Goal: Navigation & Orientation: Understand site structure

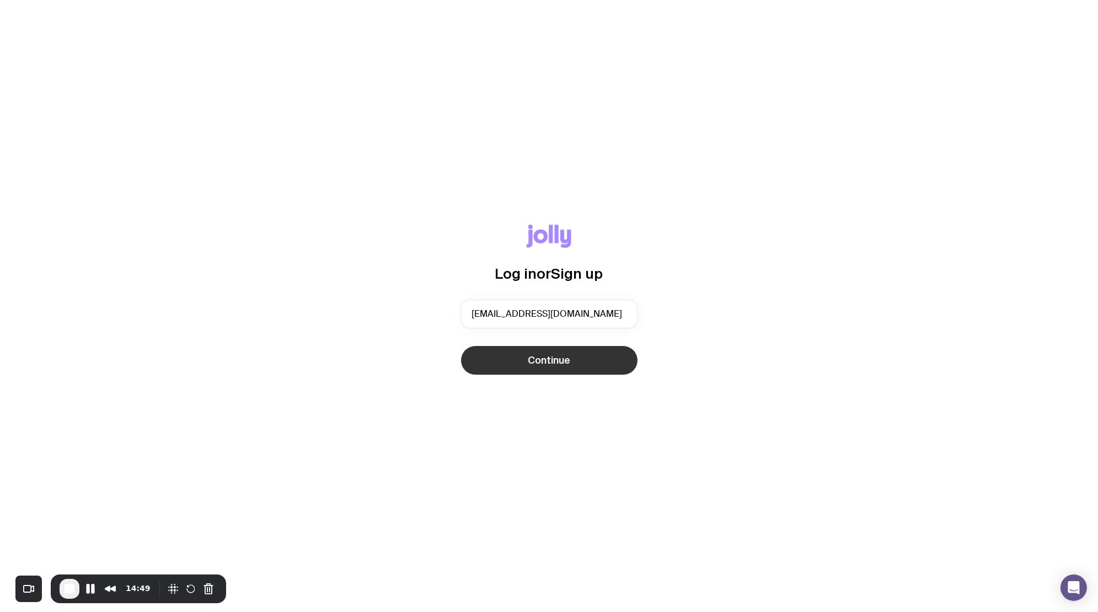
type input "[EMAIL_ADDRESS][DOMAIN_NAME]"
click at [559, 363] on span "Continue" at bounding box center [549, 360] width 42 height 13
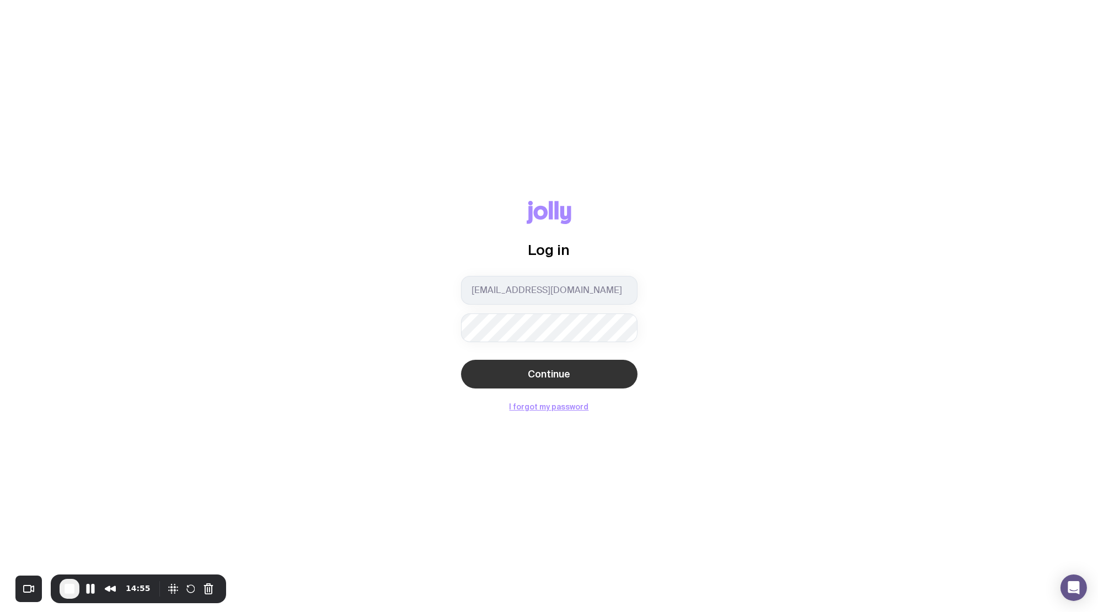
click at [486, 372] on button "Continue" at bounding box center [549, 374] width 177 height 29
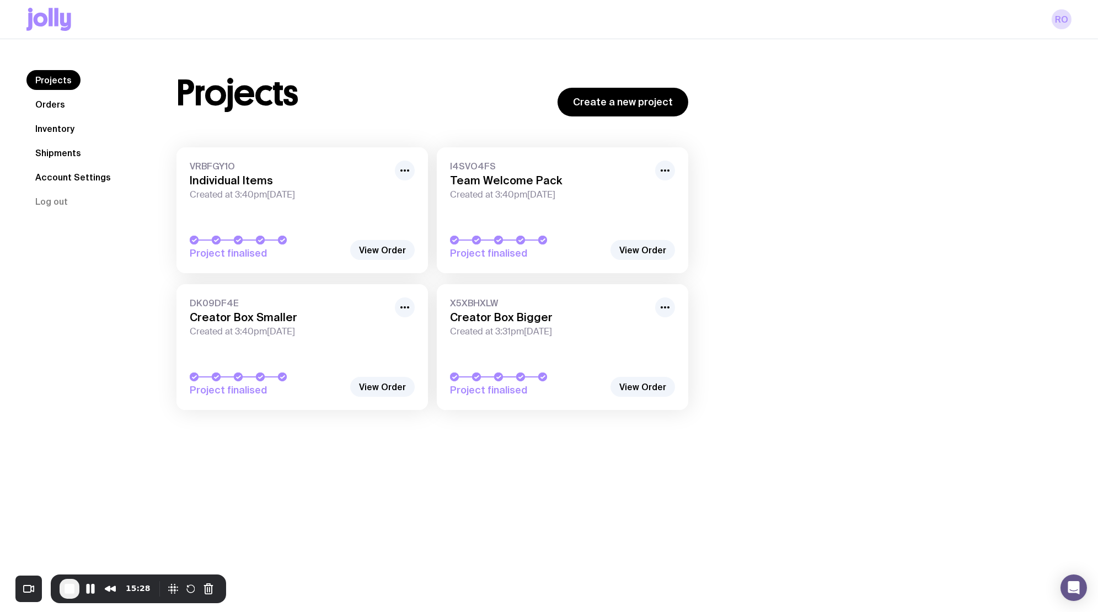
click at [77, 157] on link "Shipments" at bounding box center [57, 153] width 63 height 20
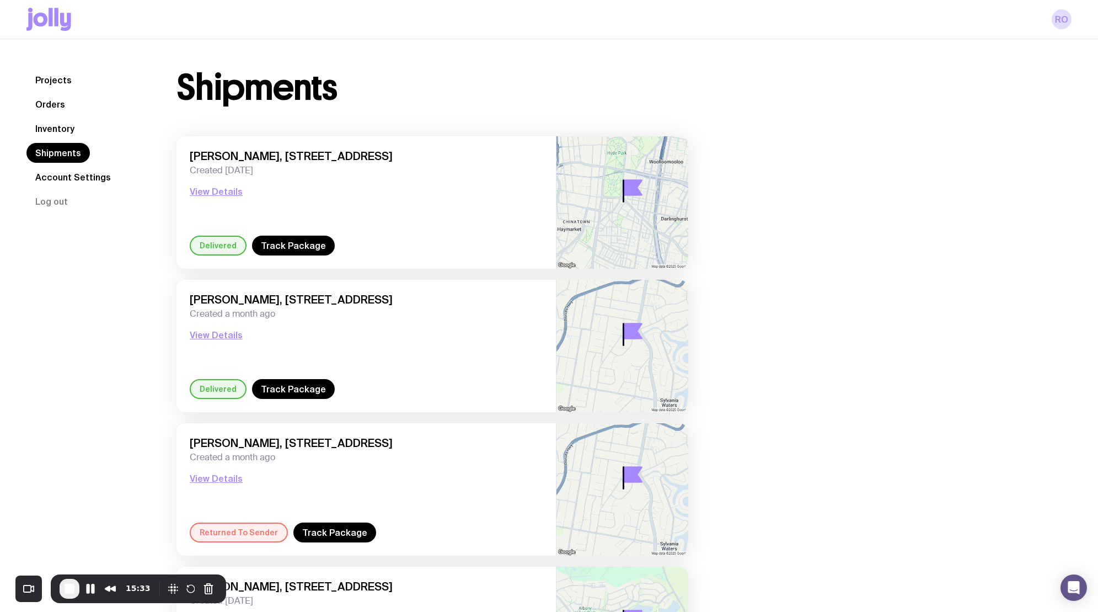
click at [44, 130] on link "Inventory" at bounding box center [54, 129] width 57 height 20
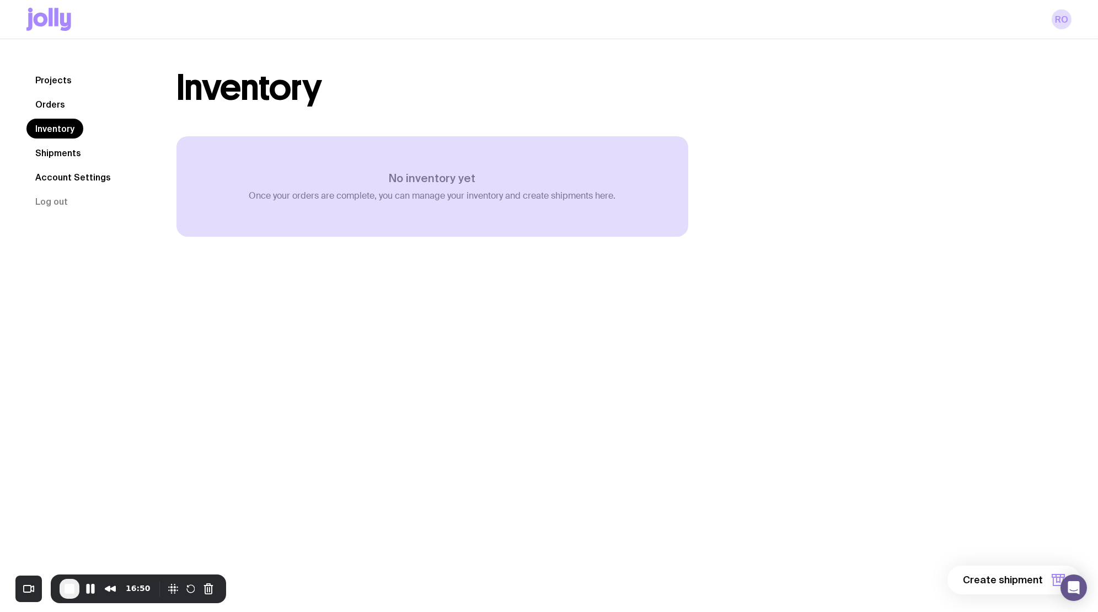
click at [73, 157] on link "Shipments" at bounding box center [57, 153] width 63 height 20
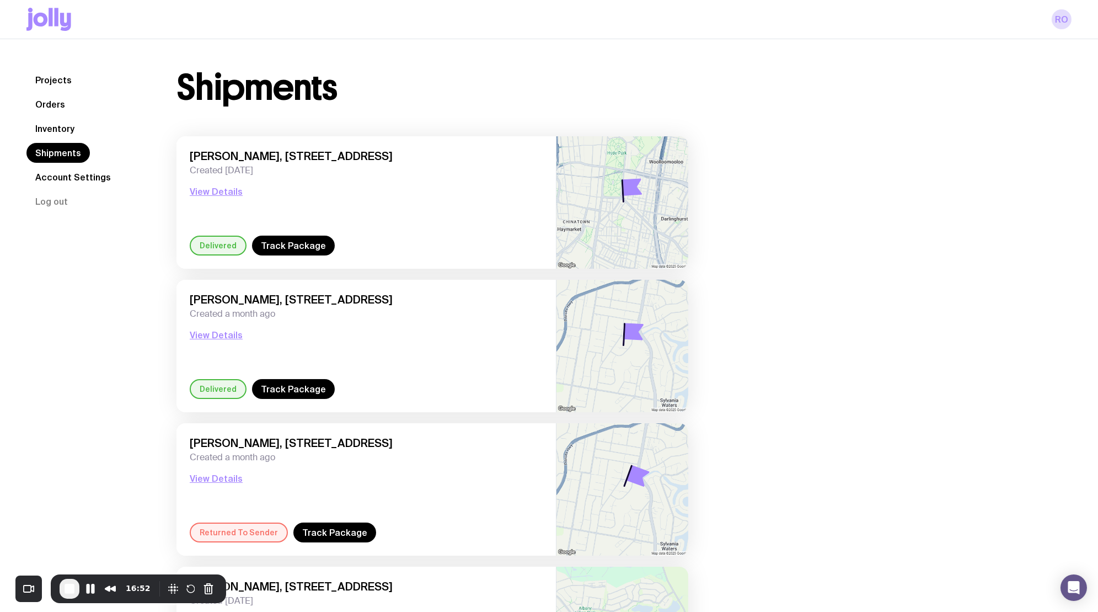
click at [60, 107] on link "Orders" at bounding box center [49, 104] width 47 height 20
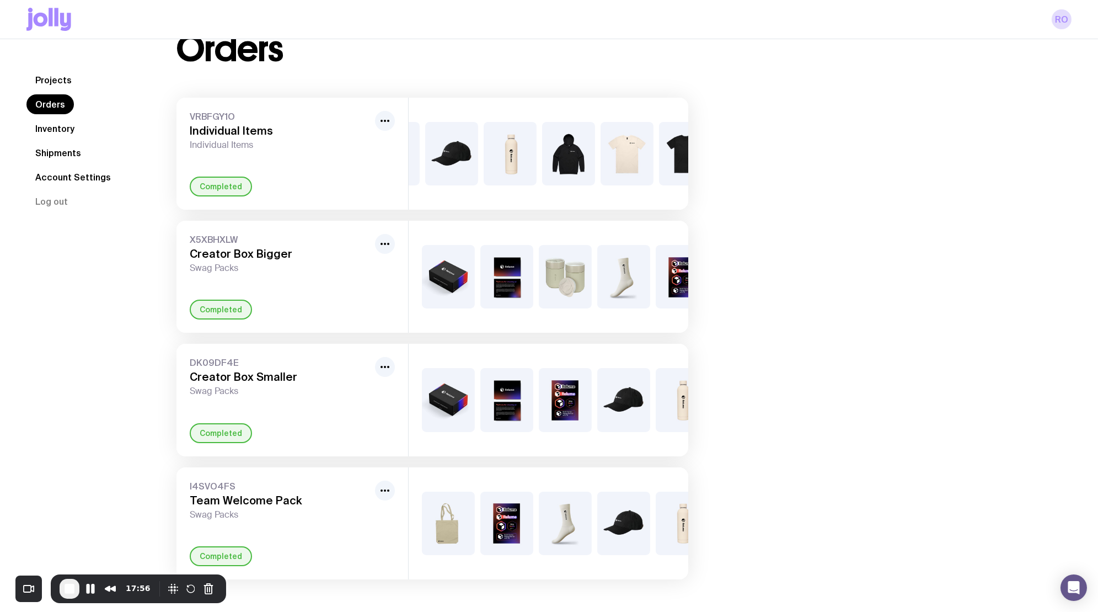
scroll to position [0, 384]
